Goal: Participate in discussion: Engage in conversation with other users on a specific topic

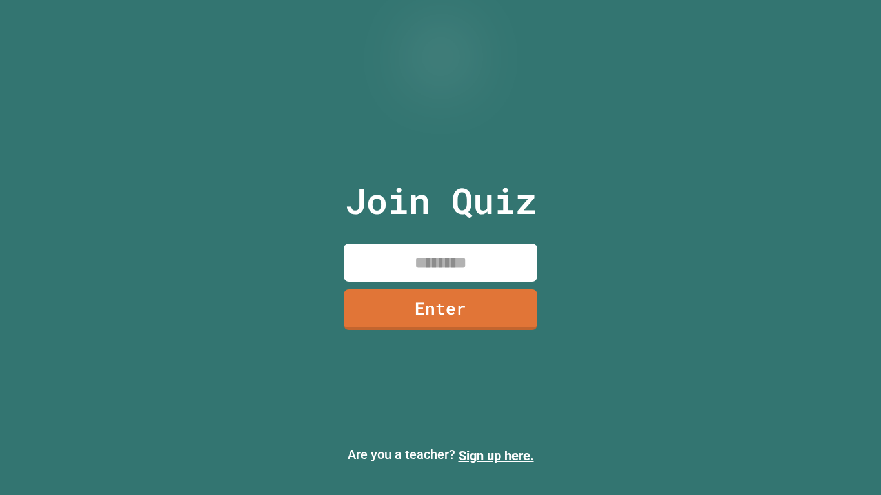
click at [489, 264] on input at bounding box center [440, 263] width 193 height 38
type input "********"
click at [518, 300] on link "Enter" at bounding box center [440, 309] width 191 height 43
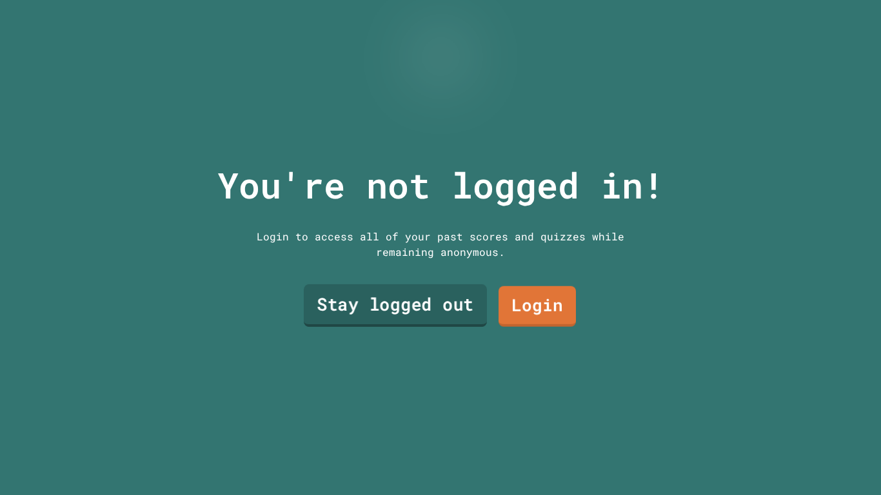
click at [460, 319] on link "Stay logged out" at bounding box center [395, 305] width 183 height 43
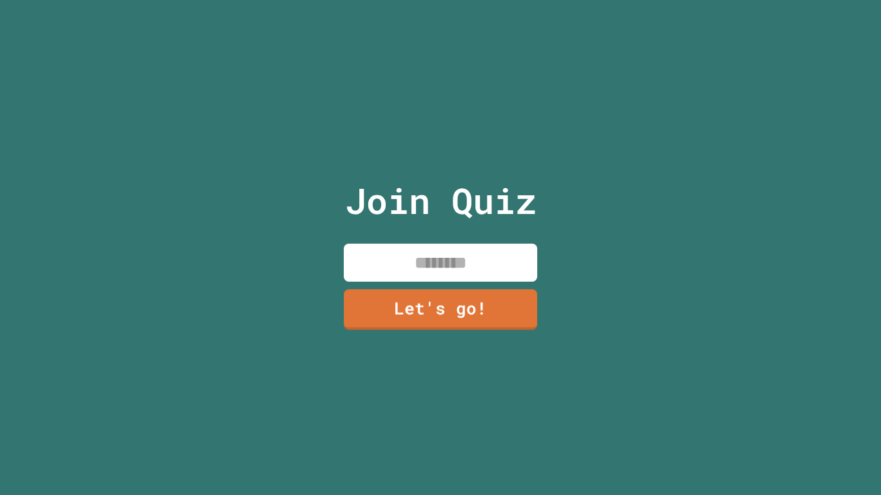
click at [475, 266] on input at bounding box center [440, 263] width 193 height 38
type input "**********"
click at [482, 320] on link "Let's go!" at bounding box center [440, 309] width 197 height 43
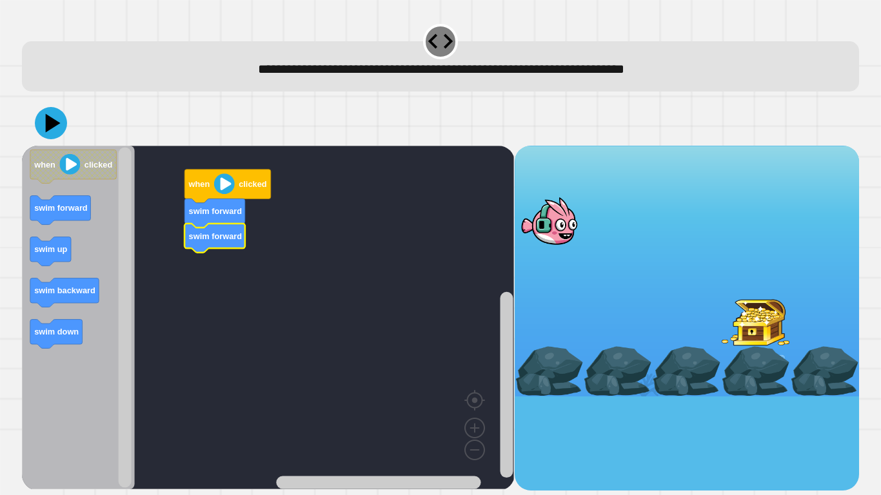
click at [54, 193] on icon "Blockly Workspace" at bounding box center [78, 318] width 113 height 344
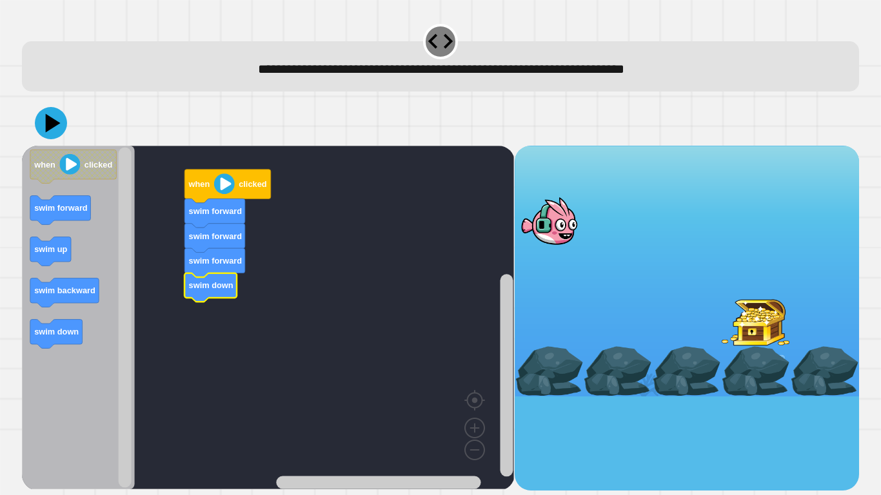
click at [70, 319] on icon "Blockly Workspace" at bounding box center [78, 318] width 113 height 344
click at [54, 143] on div at bounding box center [440, 123] width 837 height 45
click at [50, 130] on icon at bounding box center [53, 123] width 18 height 23
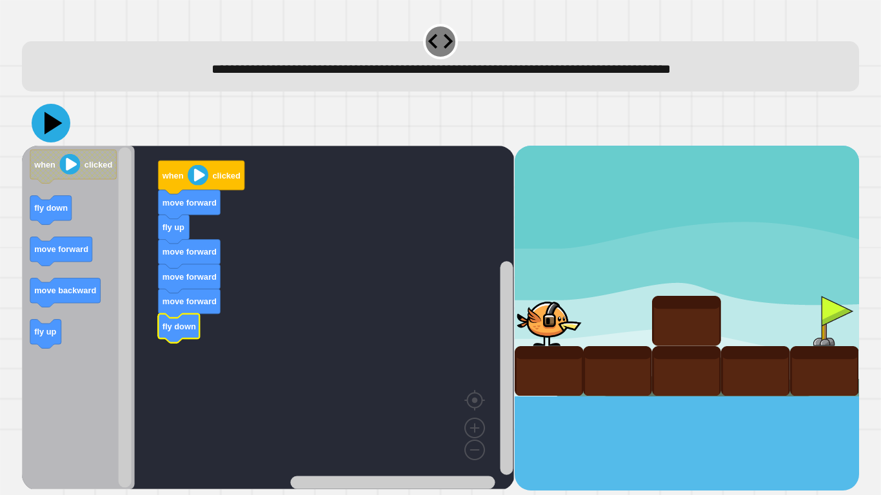
click at [44, 126] on icon at bounding box center [51, 123] width 39 height 39
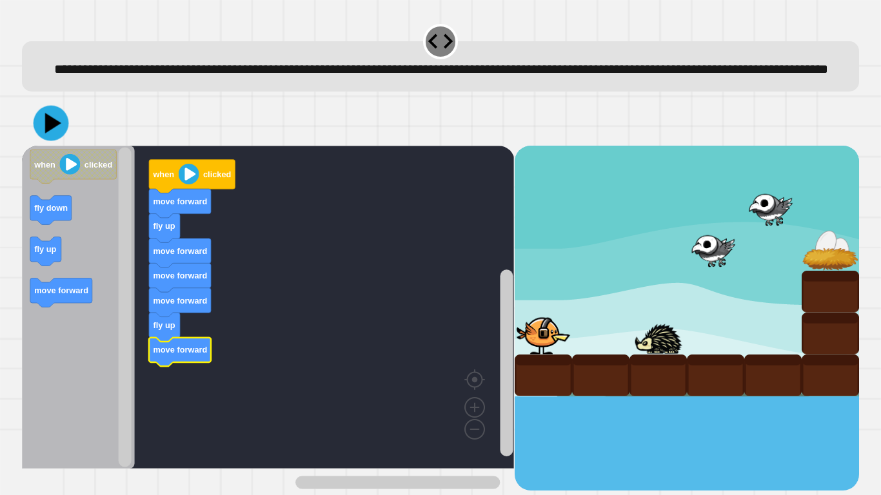
click at [57, 141] on icon at bounding box center [51, 123] width 35 height 35
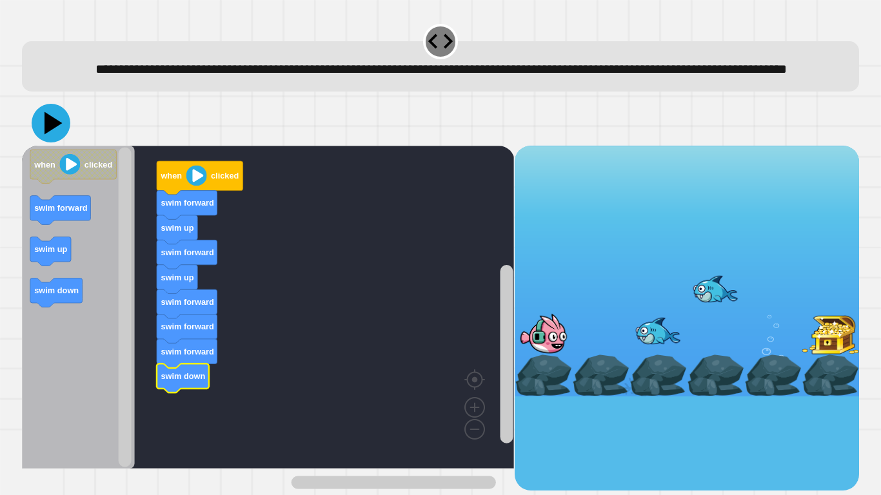
click at [52, 135] on icon at bounding box center [53, 123] width 18 height 23
click at [48, 135] on icon at bounding box center [53, 123] width 18 height 23
click at [50, 135] on icon at bounding box center [53, 123] width 18 height 23
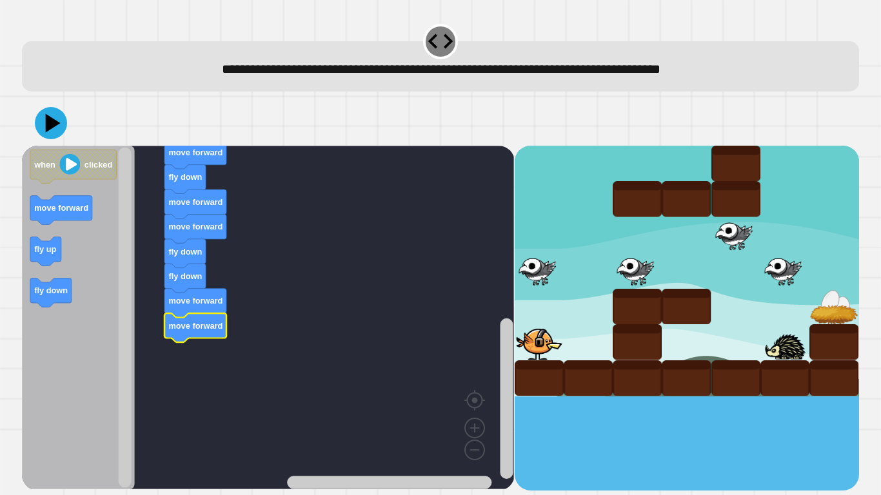
click at [57, 121] on icon at bounding box center [51, 123] width 32 height 32
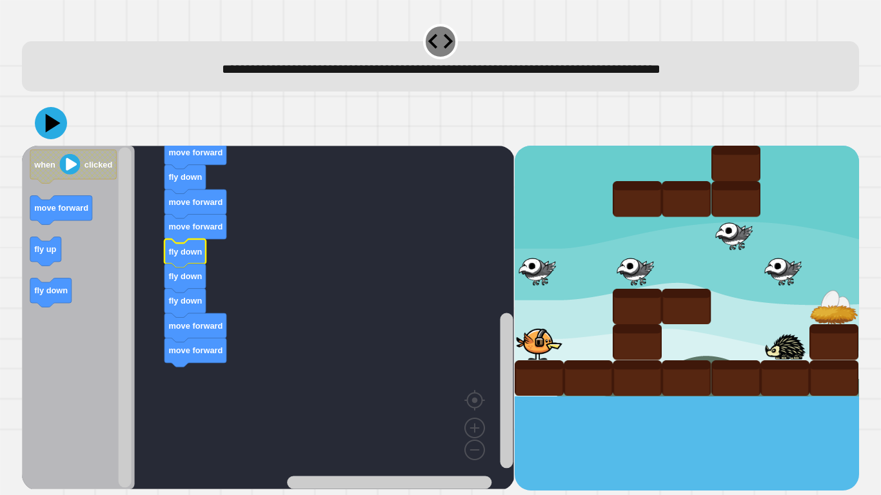
click at [55, 129] on icon at bounding box center [51, 123] width 32 height 32
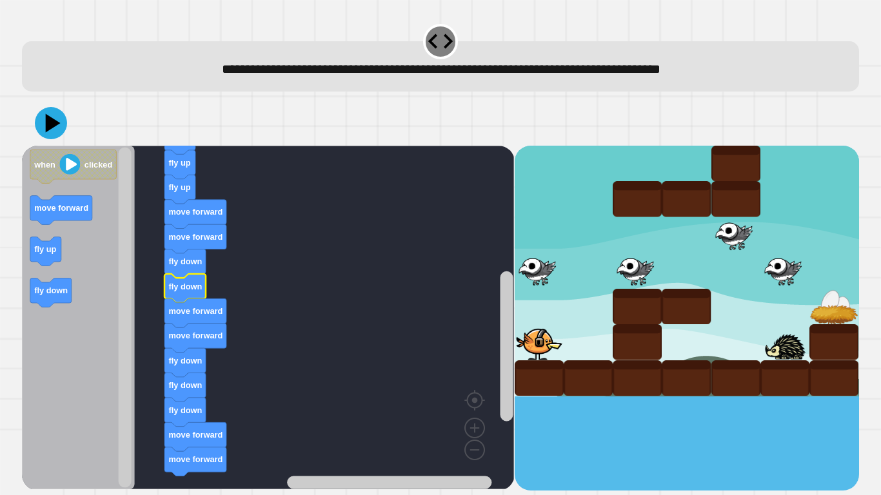
click at [56, 122] on icon at bounding box center [51, 123] width 32 height 32
click at [185, 299] on icon "Blockly Workspace" at bounding box center [184, 288] width 41 height 29
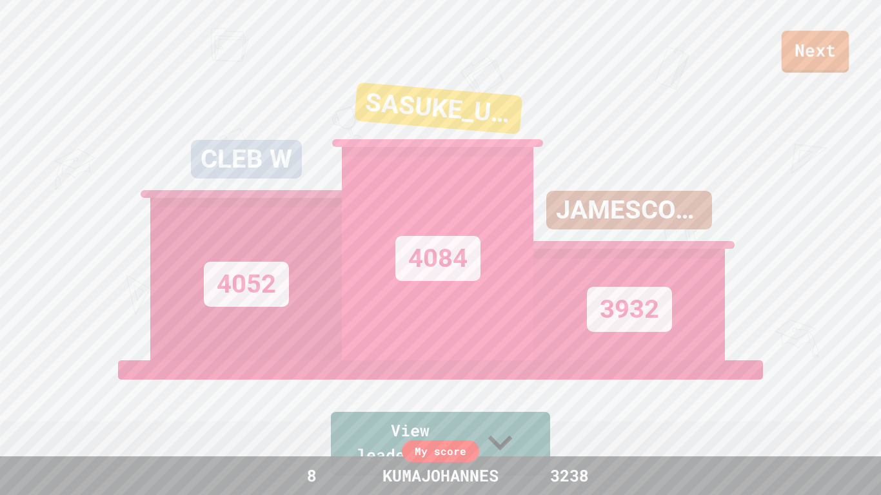
click at [797, 45] on link "Next" at bounding box center [815, 52] width 68 height 42
